Goal: Understand process/instructions

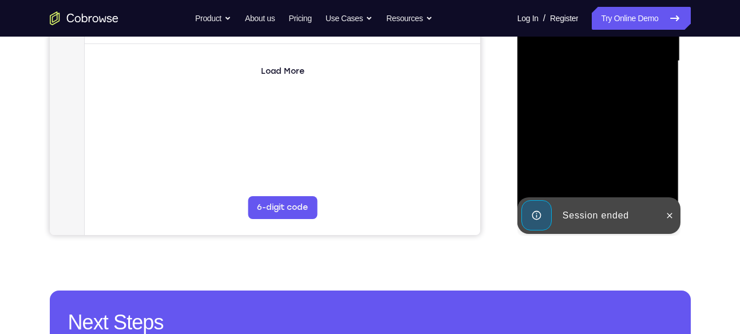
scroll to position [307, 0]
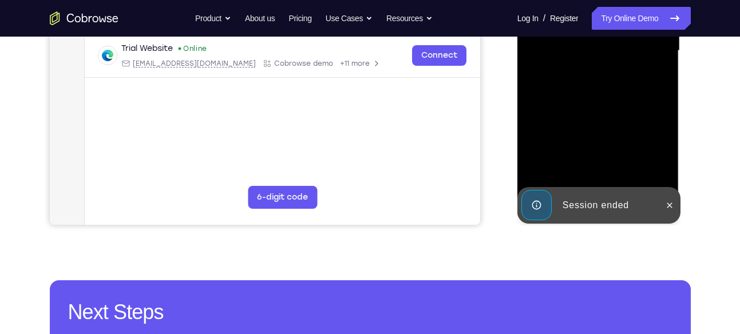
click at [653, 210] on div "Session ended" at bounding box center [608, 205] width 100 height 23
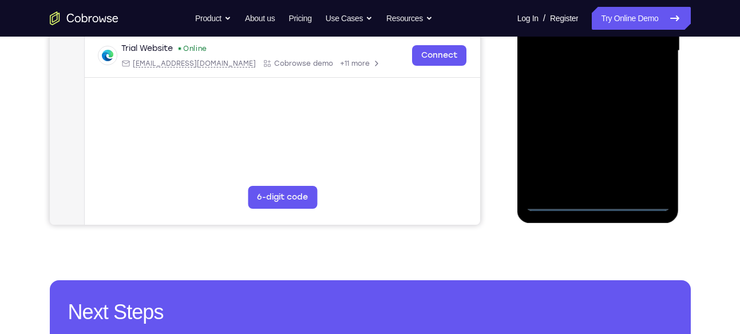
click at [595, 205] on div at bounding box center [598, 51] width 144 height 320
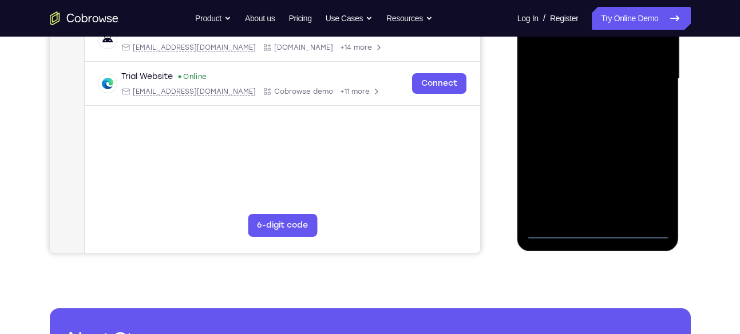
scroll to position [280, 0]
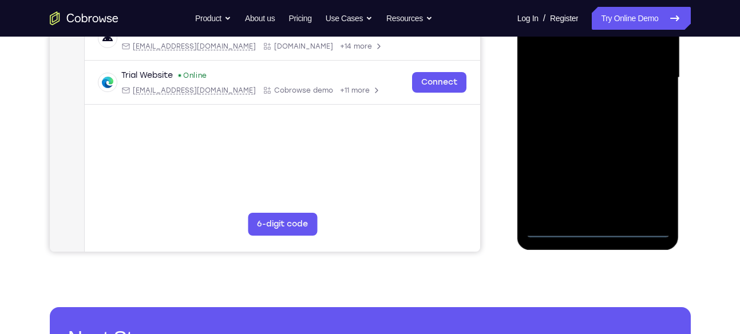
click at [643, 178] on div at bounding box center [598, 78] width 144 height 320
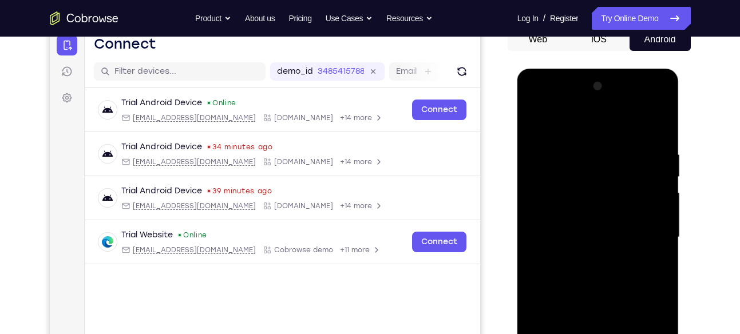
scroll to position [115, 0]
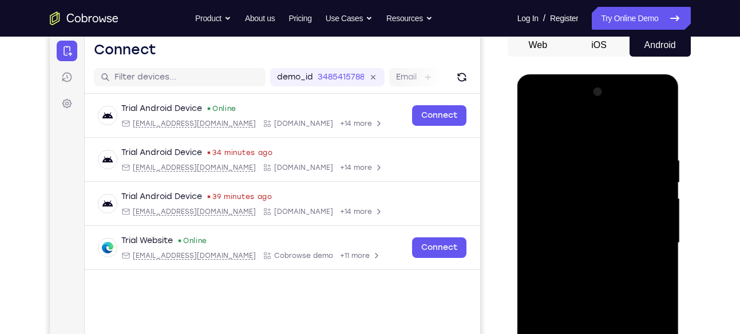
click at [540, 113] on div at bounding box center [598, 243] width 144 height 320
click at [645, 231] on div at bounding box center [598, 243] width 144 height 320
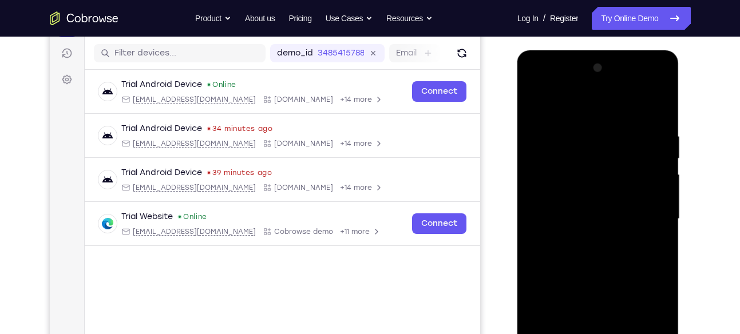
scroll to position [148, 0]
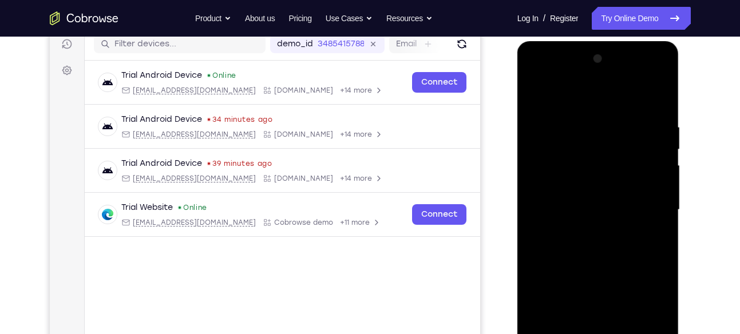
click at [589, 235] on div at bounding box center [598, 210] width 144 height 320
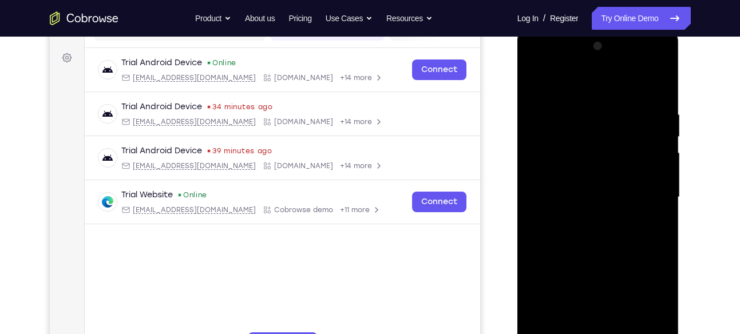
scroll to position [167, 0]
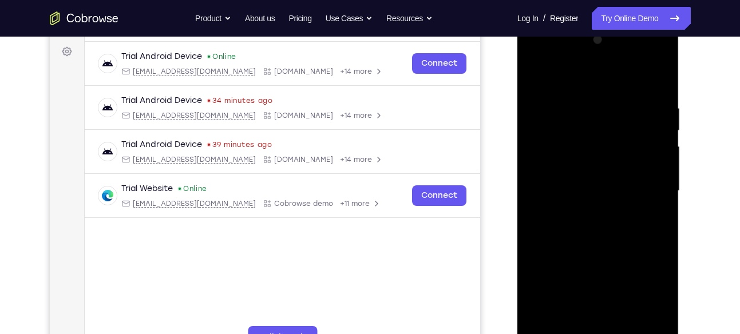
click at [568, 182] on div at bounding box center [598, 191] width 144 height 320
click at [561, 172] on div at bounding box center [598, 191] width 144 height 320
click at [563, 192] on div at bounding box center [598, 191] width 144 height 320
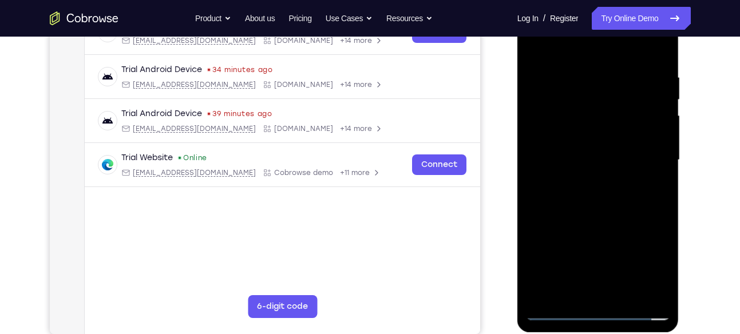
scroll to position [198, 0]
click at [582, 203] on div at bounding box center [598, 159] width 144 height 320
click at [658, 66] on div at bounding box center [598, 159] width 144 height 320
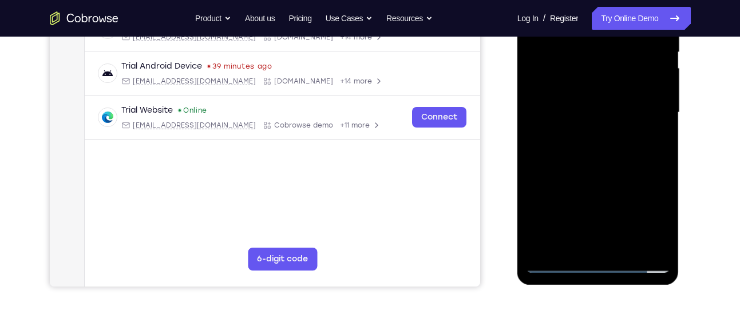
scroll to position [247, 0]
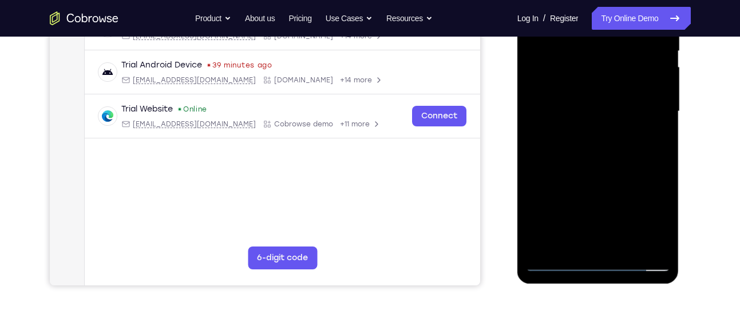
drag, startPoint x: 638, startPoint y: 178, endPoint x: 634, endPoint y: 160, distance: 19.3
click at [634, 160] on div at bounding box center [598, 111] width 144 height 320
drag, startPoint x: 644, startPoint y: 188, endPoint x: 642, endPoint y: 165, distance: 23.6
click at [642, 165] on div at bounding box center [598, 111] width 144 height 320
click at [627, 247] on div at bounding box center [598, 111] width 144 height 320
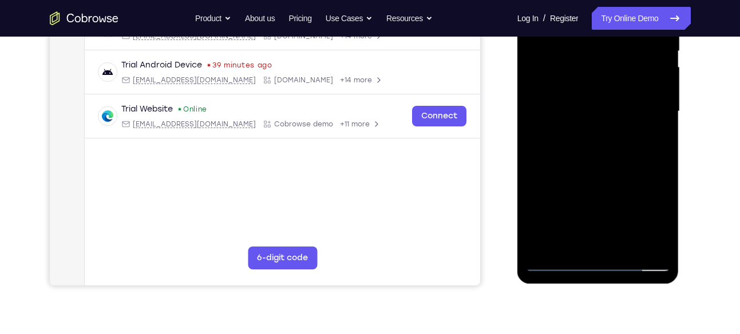
click at [606, 176] on div at bounding box center [598, 111] width 144 height 320
click at [601, 91] on div at bounding box center [598, 111] width 144 height 320
drag, startPoint x: 650, startPoint y: 110, endPoint x: 658, endPoint y: 156, distance: 46.0
click at [658, 156] on div at bounding box center [598, 111] width 144 height 320
drag, startPoint x: 644, startPoint y: 164, endPoint x: 616, endPoint y: 60, distance: 107.3
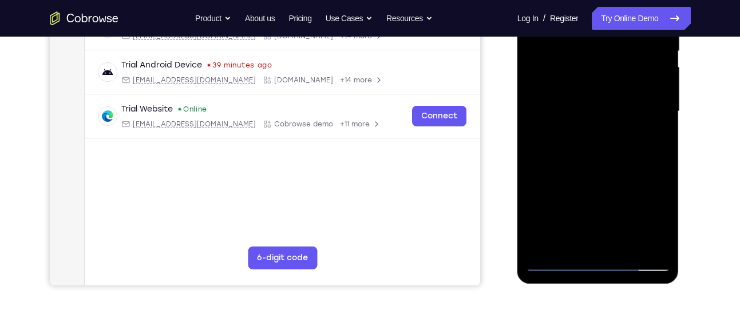
click at [616, 60] on div at bounding box center [598, 111] width 144 height 320
click at [661, 223] on div at bounding box center [598, 111] width 144 height 320
click at [651, 144] on div at bounding box center [598, 111] width 144 height 320
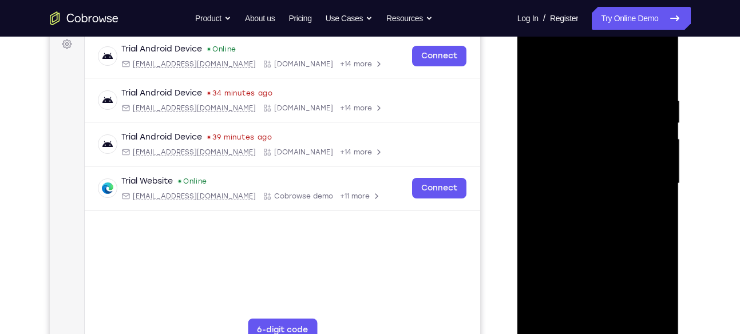
scroll to position [174, 0]
click at [533, 72] on div at bounding box center [598, 184] width 144 height 320
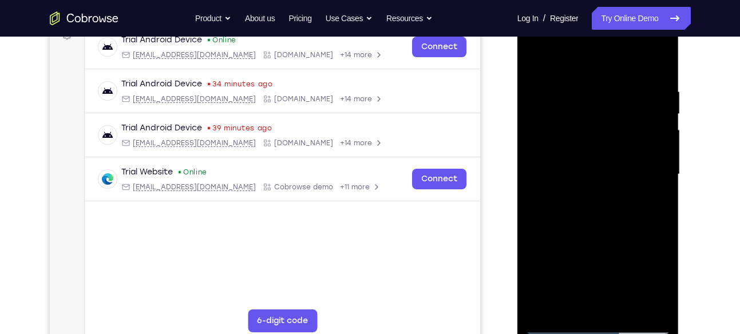
drag, startPoint x: 587, startPoint y: 185, endPoint x: 573, endPoint y: 141, distance: 46.1
click at [573, 141] on div at bounding box center [598, 174] width 144 height 320
drag, startPoint x: 603, startPoint y: 223, endPoint x: 602, endPoint y: 88, distance: 135.0
click at [602, 88] on div at bounding box center [598, 174] width 144 height 320
drag, startPoint x: 588, startPoint y: 245, endPoint x: 601, endPoint y: 87, distance: 159.0
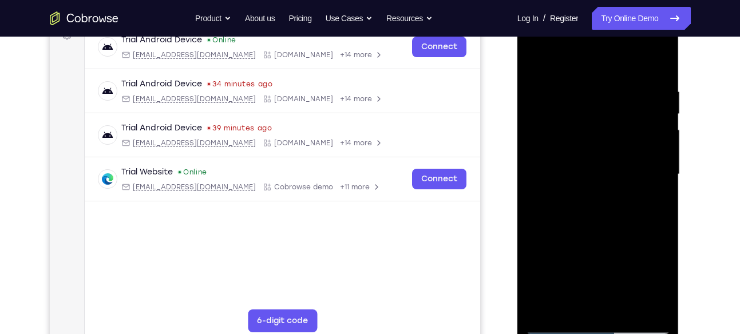
click at [601, 87] on div at bounding box center [598, 174] width 144 height 320
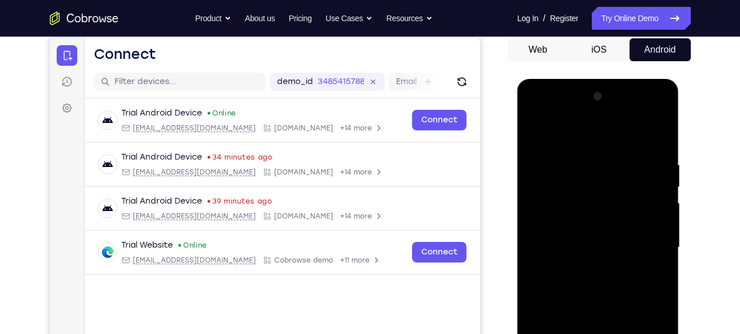
scroll to position [118, 0]
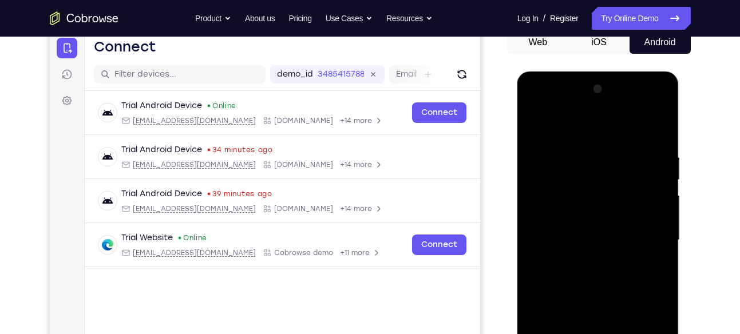
drag, startPoint x: 609, startPoint y: 159, endPoint x: 622, endPoint y: 301, distance: 142.5
click at [622, 301] on div at bounding box center [598, 240] width 144 height 320
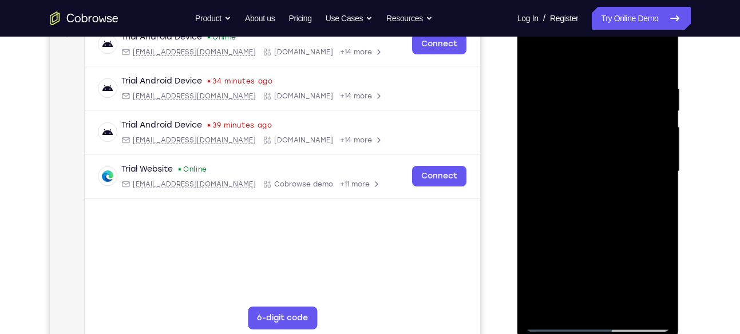
scroll to position [198, 0]
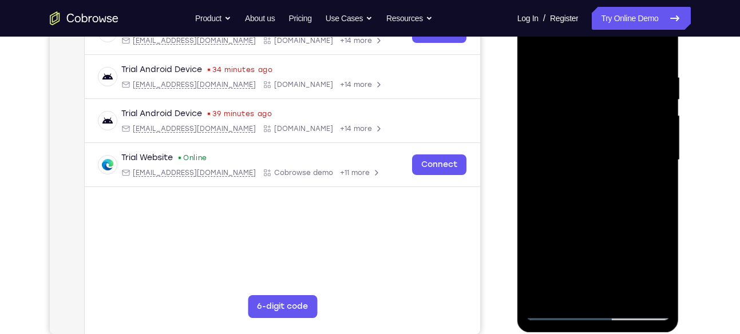
drag, startPoint x: 614, startPoint y: 117, endPoint x: 607, endPoint y: 301, distance: 183.7
click at [607, 301] on div at bounding box center [598, 160] width 144 height 320
drag, startPoint x: 606, startPoint y: 79, endPoint x: 614, endPoint y: 276, distance: 197.5
click at [614, 276] on div at bounding box center [598, 160] width 144 height 320
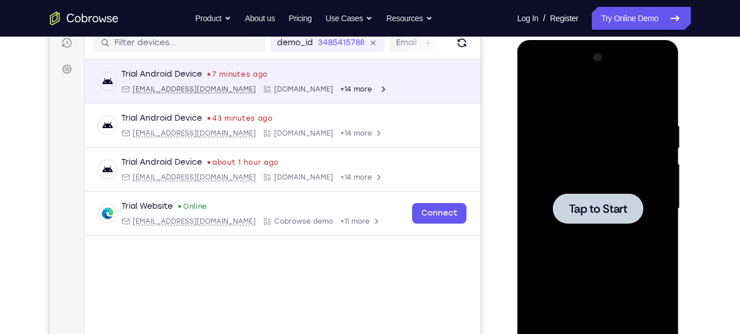
scroll to position [0, 0]
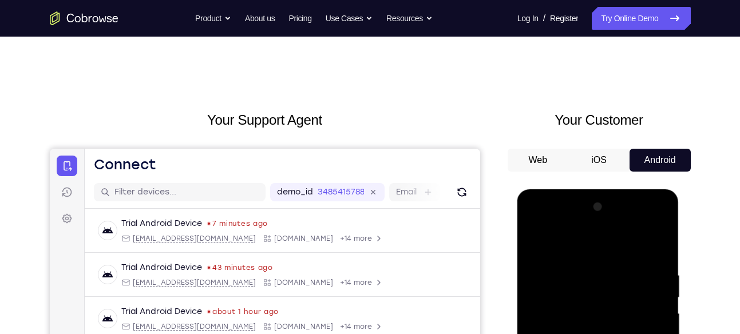
click at [89, 15] on icon "Go to the home page" at bounding box center [84, 18] width 69 height 14
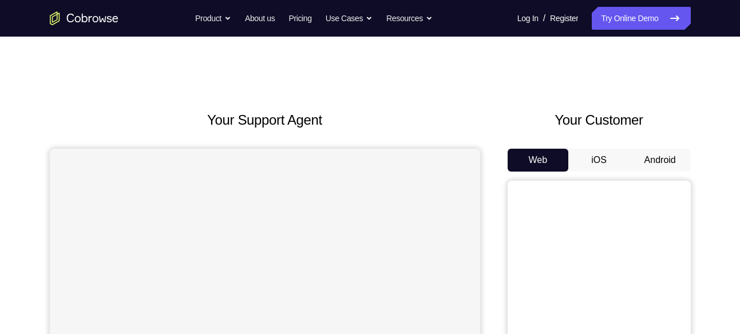
click at [656, 153] on button "Android" at bounding box center [659, 160] width 61 height 23
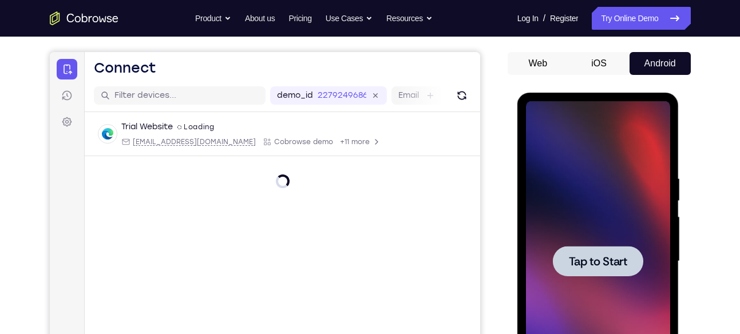
click at [604, 203] on div at bounding box center [598, 261] width 144 height 320
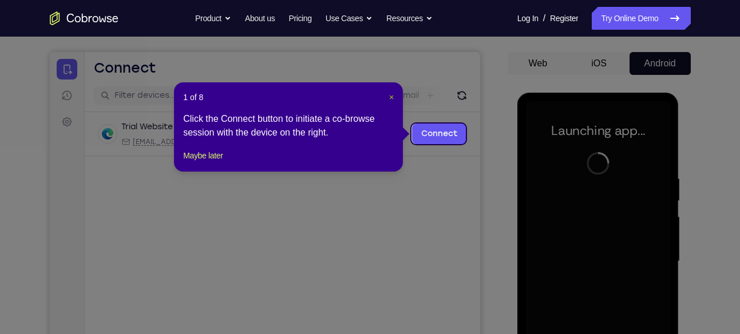
click at [389, 100] on div "1 of 8 × Click the Connect button to initiate a co-browse session with the devi…" at bounding box center [288, 126] width 229 height 89
click at [389, 100] on span "×" at bounding box center [391, 97] width 5 height 9
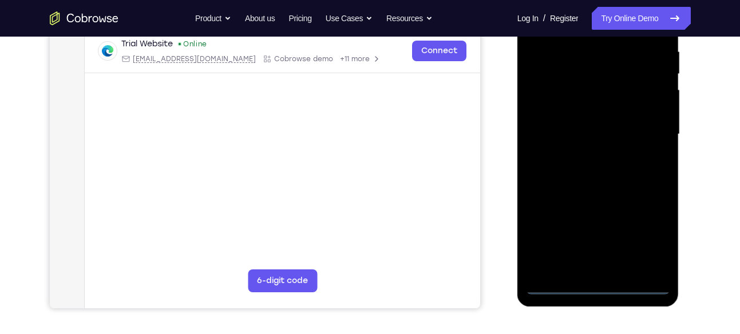
scroll to position [224, 0]
click at [599, 289] on div at bounding box center [598, 134] width 144 height 320
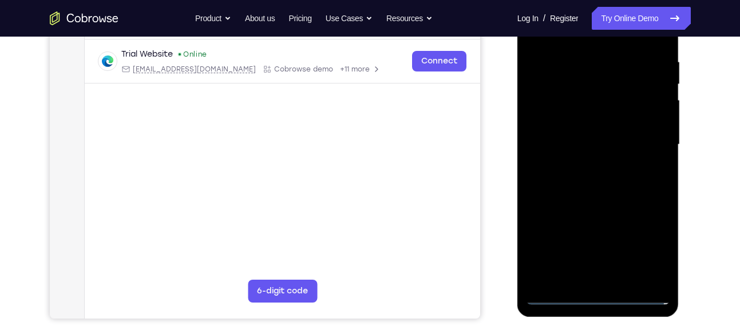
click at [648, 240] on div at bounding box center [598, 145] width 144 height 320
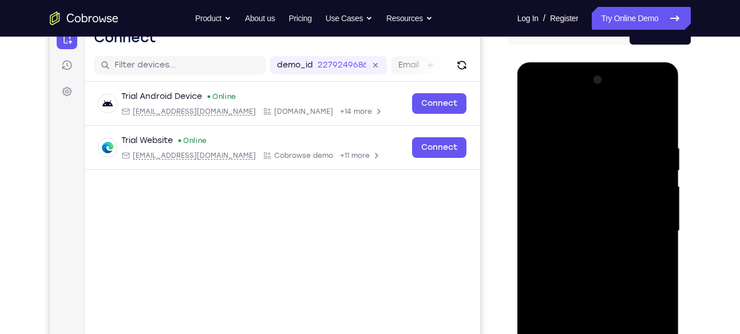
scroll to position [126, 0]
click at [535, 98] on div at bounding box center [598, 231] width 144 height 320
click at [645, 221] on div at bounding box center [598, 231] width 144 height 320
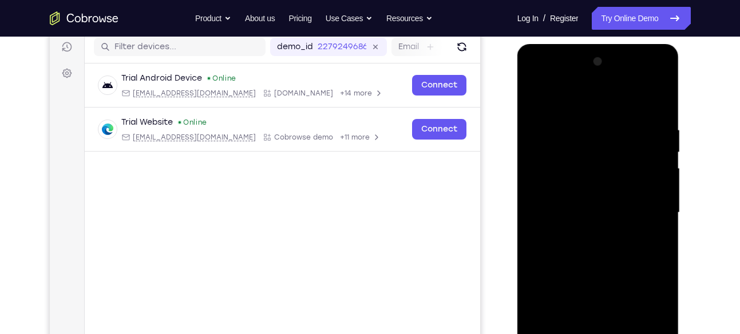
scroll to position [146, 0]
click at [588, 233] on div at bounding box center [598, 212] width 144 height 320
click at [570, 201] on div at bounding box center [598, 212] width 144 height 320
click at [550, 197] on div at bounding box center [598, 212] width 144 height 320
click at [554, 212] on div at bounding box center [598, 212] width 144 height 320
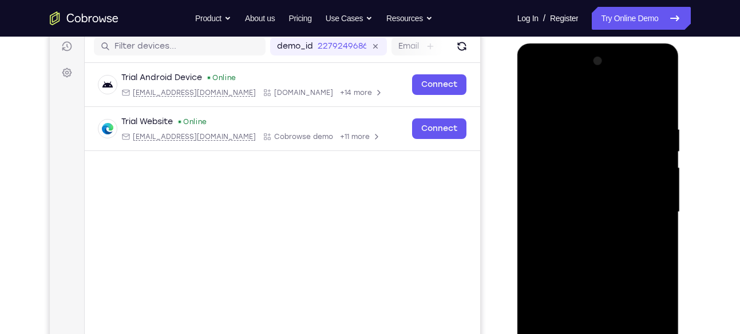
click at [559, 250] on div at bounding box center [598, 212] width 144 height 320
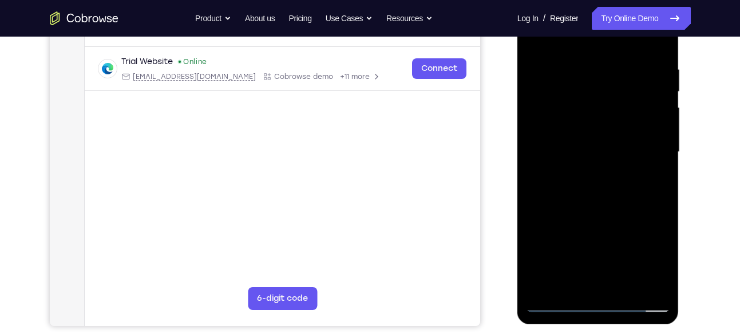
scroll to position [206, 0]
click at [660, 51] on div at bounding box center [598, 151] width 144 height 320
click at [628, 287] on div at bounding box center [598, 151] width 144 height 320
click at [592, 209] on div at bounding box center [598, 151] width 144 height 320
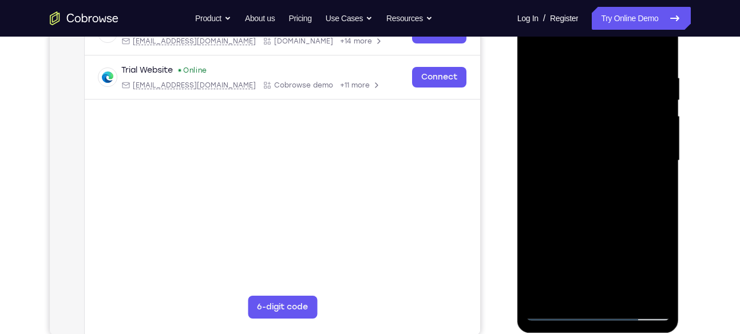
scroll to position [196, 0]
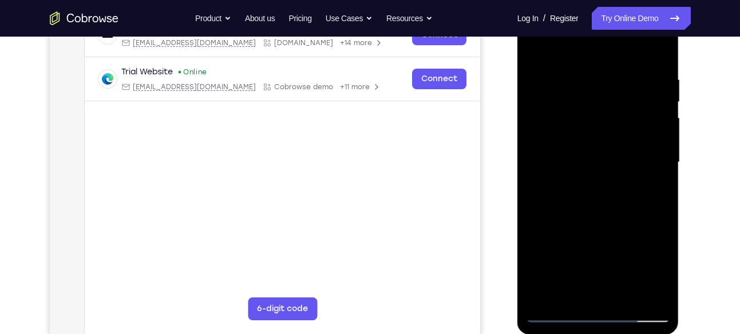
click at [540, 44] on div at bounding box center [598, 162] width 144 height 320
click at [582, 68] on div at bounding box center [598, 162] width 144 height 320
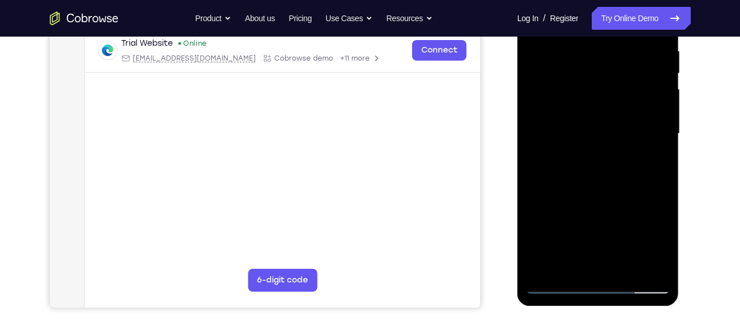
scroll to position [225, 0]
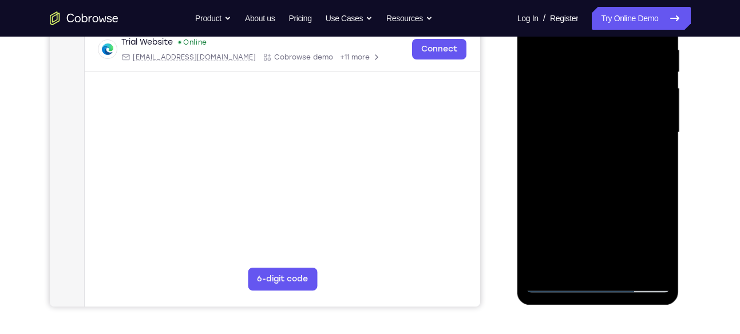
click at [587, 261] on div at bounding box center [598, 133] width 144 height 320
click at [661, 263] on div at bounding box center [598, 133] width 144 height 320
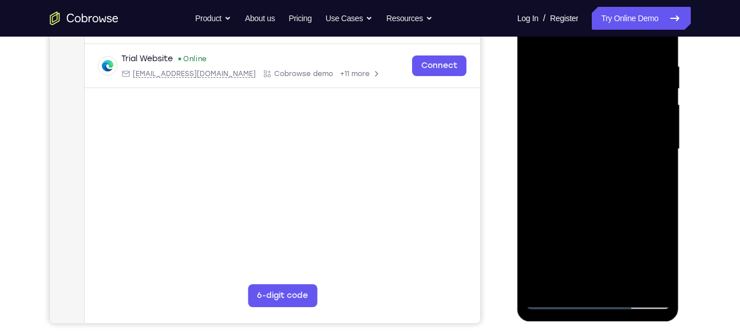
scroll to position [208, 0]
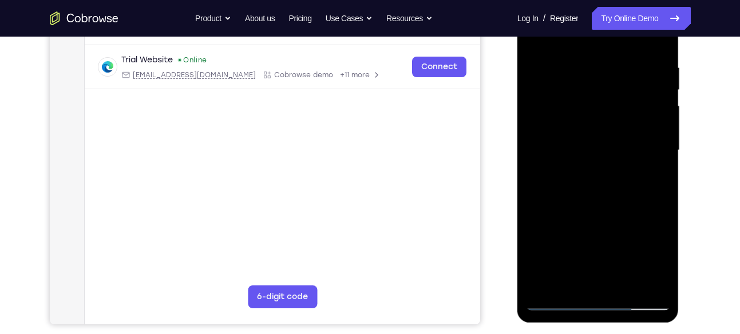
click at [618, 137] on div at bounding box center [598, 150] width 144 height 320
click at [653, 277] on div at bounding box center [598, 150] width 144 height 320
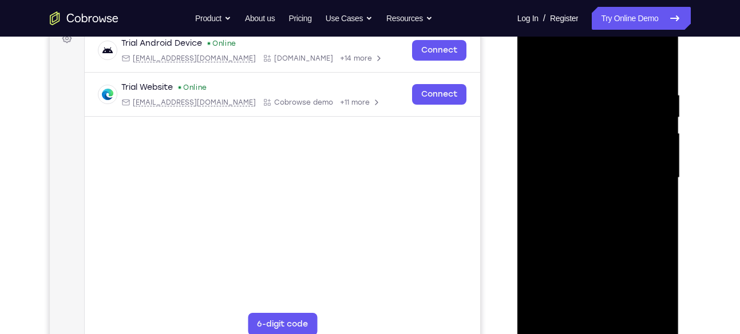
scroll to position [181, 0]
click at [654, 67] on div at bounding box center [598, 177] width 144 height 320
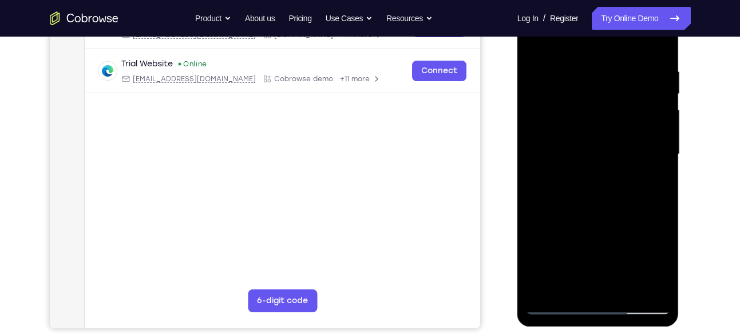
click at [621, 282] on div at bounding box center [598, 154] width 144 height 320
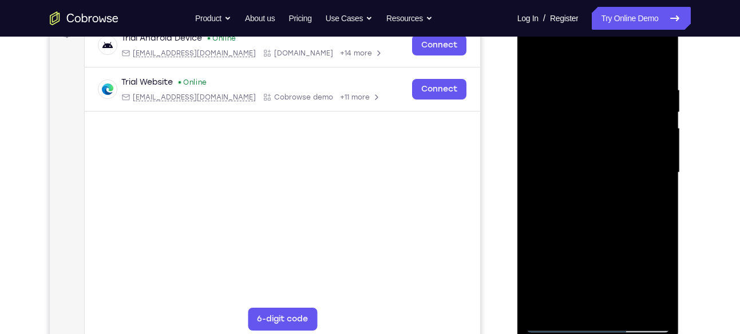
scroll to position [185, 0]
click at [657, 59] on div at bounding box center [598, 173] width 144 height 320
click at [626, 304] on div at bounding box center [598, 173] width 144 height 320
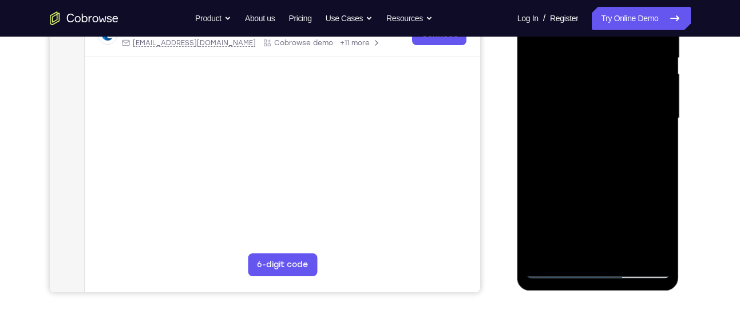
scroll to position [240, 0]
drag, startPoint x: 608, startPoint y: 197, endPoint x: 616, endPoint y: 165, distance: 33.0
click at [616, 165] on div at bounding box center [598, 118] width 144 height 320
drag, startPoint x: 619, startPoint y: 121, endPoint x: 619, endPoint y: 234, distance: 113.3
click at [619, 234] on div at bounding box center [598, 118] width 144 height 320
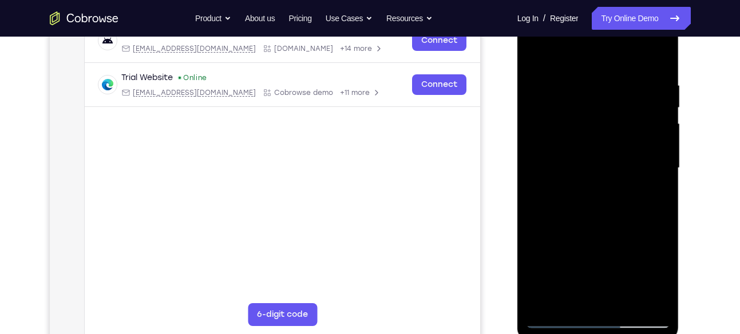
scroll to position [188, 0]
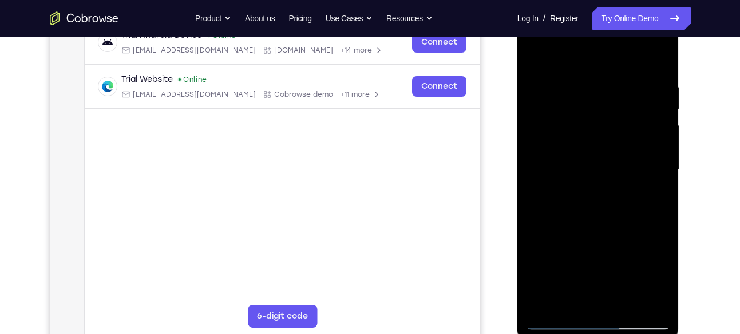
click at [538, 48] on div at bounding box center [598, 170] width 144 height 320
drag, startPoint x: 616, startPoint y: 225, endPoint x: 618, endPoint y: 82, distance: 143.0
click at [618, 82] on div at bounding box center [598, 170] width 144 height 320
drag, startPoint x: 629, startPoint y: 212, endPoint x: 634, endPoint y: 64, distance: 147.7
click at [634, 64] on div at bounding box center [598, 170] width 144 height 320
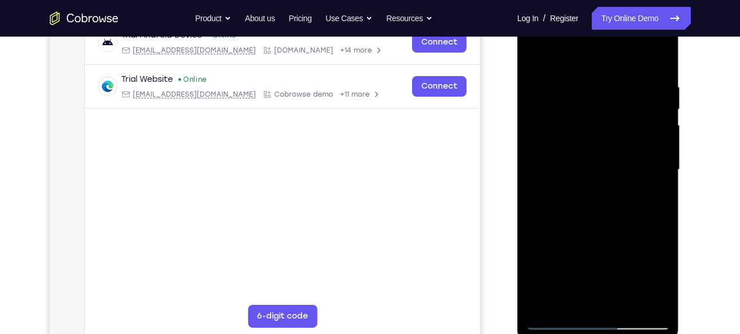
drag, startPoint x: 637, startPoint y: 202, endPoint x: 635, endPoint y: 38, distance: 164.7
click at [635, 38] on div at bounding box center [598, 170] width 144 height 320
drag, startPoint x: 629, startPoint y: 244, endPoint x: 625, endPoint y: 214, distance: 29.4
click at [625, 214] on div at bounding box center [598, 170] width 144 height 320
drag, startPoint x: 602, startPoint y: 117, endPoint x: 637, endPoint y: 337, distance: 222.4
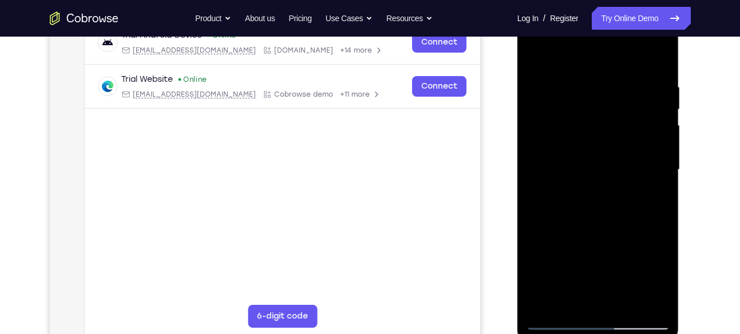
click at [637, 333] on div at bounding box center [598, 171] width 162 height 341
drag, startPoint x: 594, startPoint y: 70, endPoint x: 582, endPoint y: 248, distance: 177.8
click at [582, 248] on div at bounding box center [598, 170] width 144 height 320
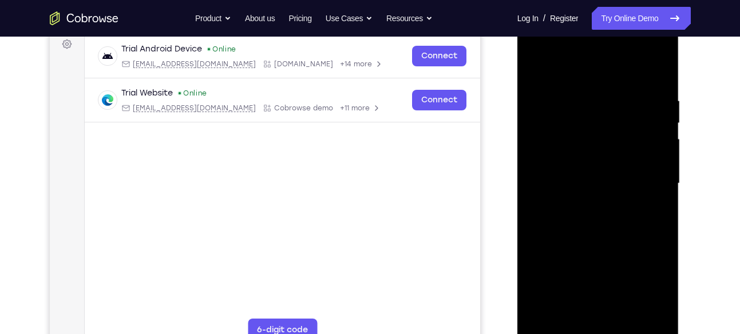
scroll to position [173, 0]
drag, startPoint x: 590, startPoint y: 153, endPoint x: 597, endPoint y: 310, distance: 157.4
click at [597, 310] on div at bounding box center [598, 185] width 144 height 320
click at [584, 94] on div at bounding box center [598, 185] width 144 height 320
click at [570, 67] on div at bounding box center [598, 185] width 144 height 320
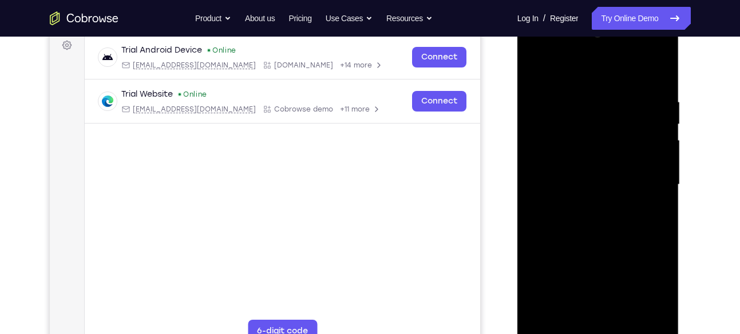
click at [632, 109] on div at bounding box center [598, 185] width 144 height 320
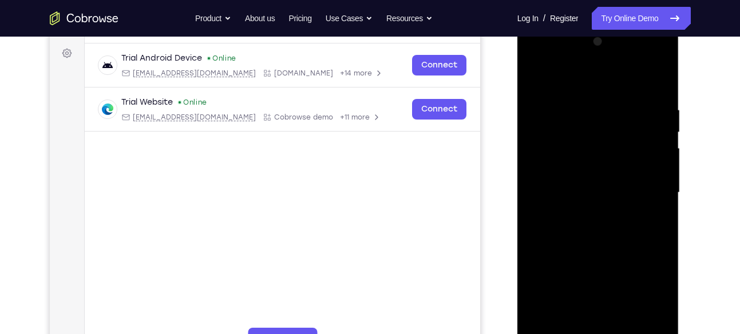
scroll to position [161, 0]
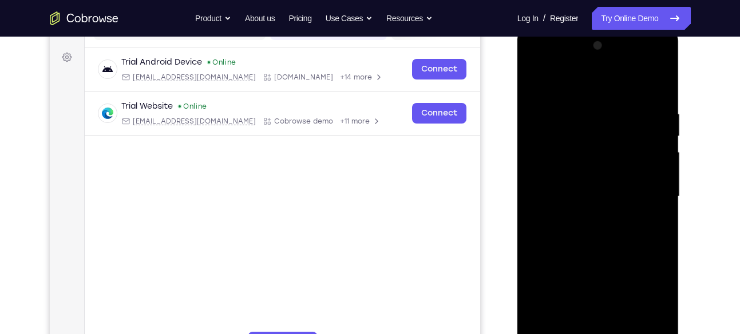
click at [534, 81] on div at bounding box center [598, 197] width 144 height 320
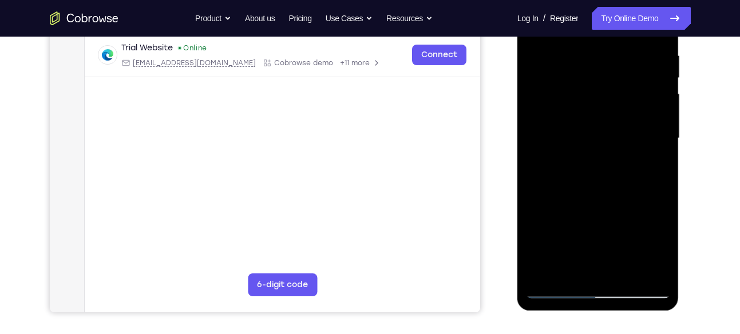
scroll to position [229, 0]
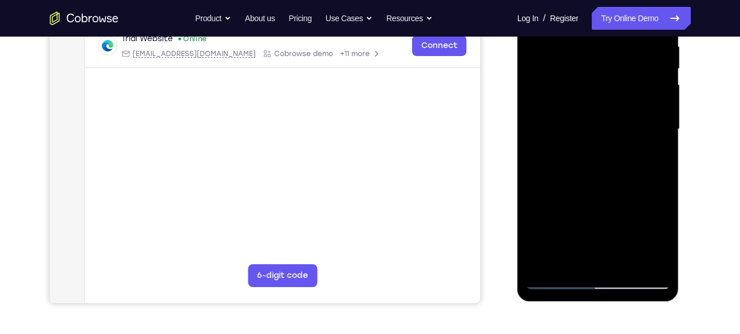
click at [559, 278] on div at bounding box center [598, 129] width 144 height 320
